Goal: Complete application form

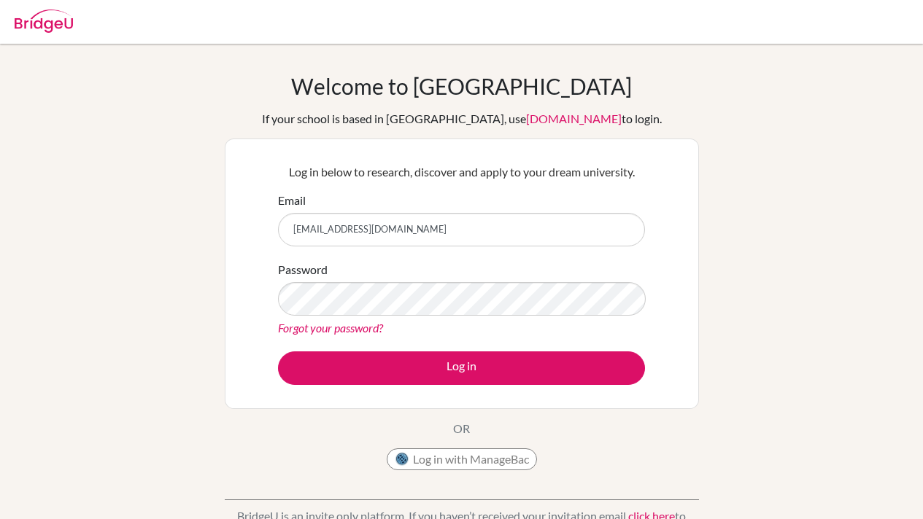
scroll to position [69, 0]
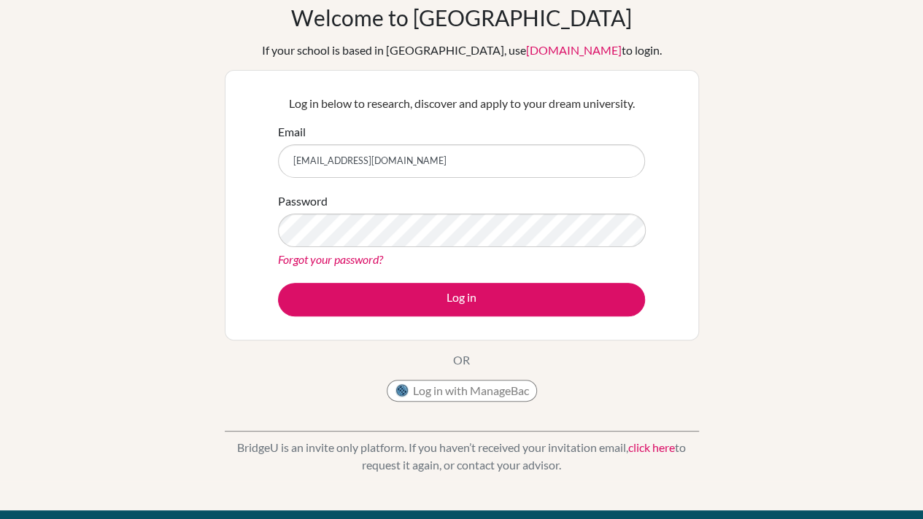
type input "[EMAIL_ADDRESS][DOMAIN_NAME]"
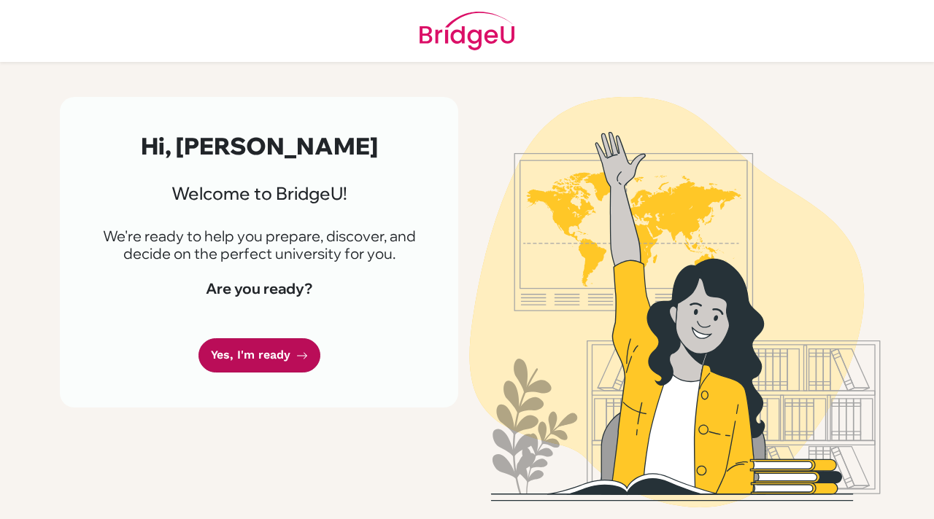
click at [271, 344] on link "Yes, I'm ready" at bounding box center [259, 355] width 122 height 34
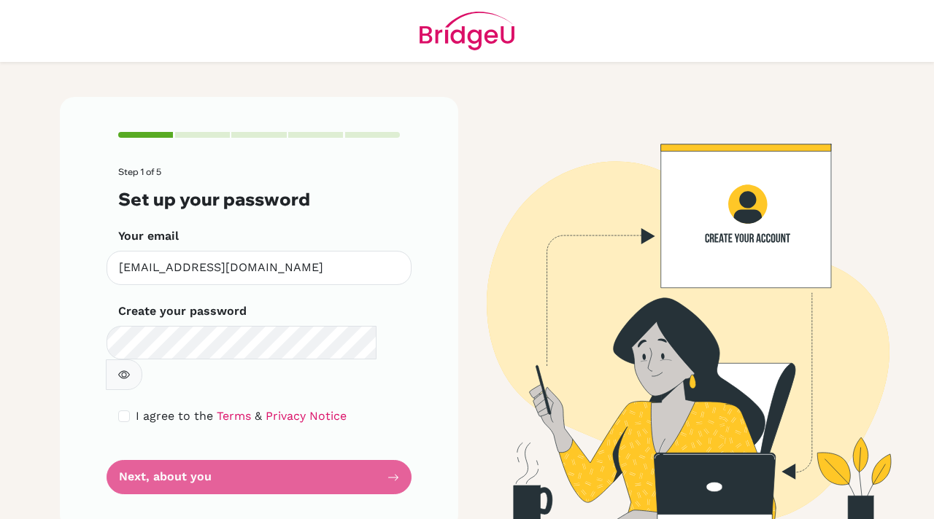
click at [142, 360] on button "button" at bounding box center [124, 375] width 36 height 31
click at [128, 411] on input "checkbox" at bounding box center [124, 417] width 12 height 12
checkbox input "true"
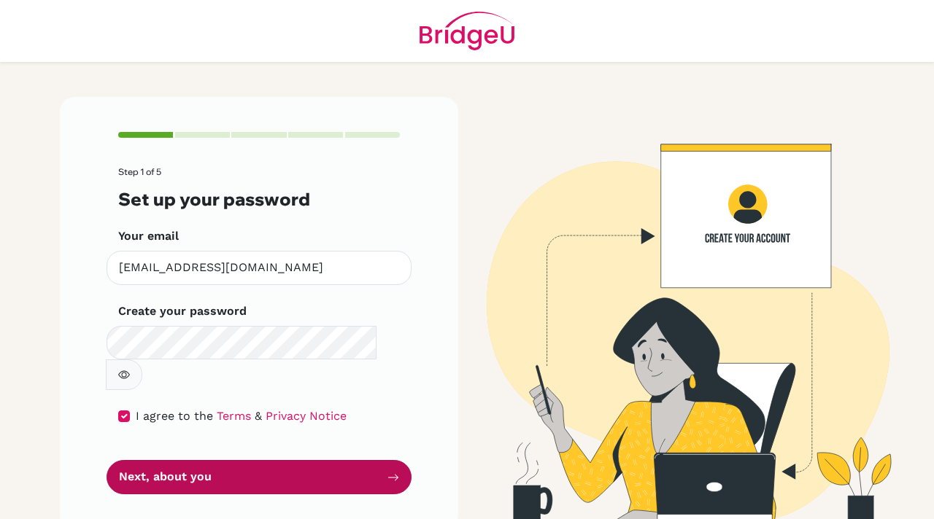
click at [142, 460] on button "Next, about you" at bounding box center [259, 477] width 305 height 34
